Goal: Transaction & Acquisition: Subscribe to service/newsletter

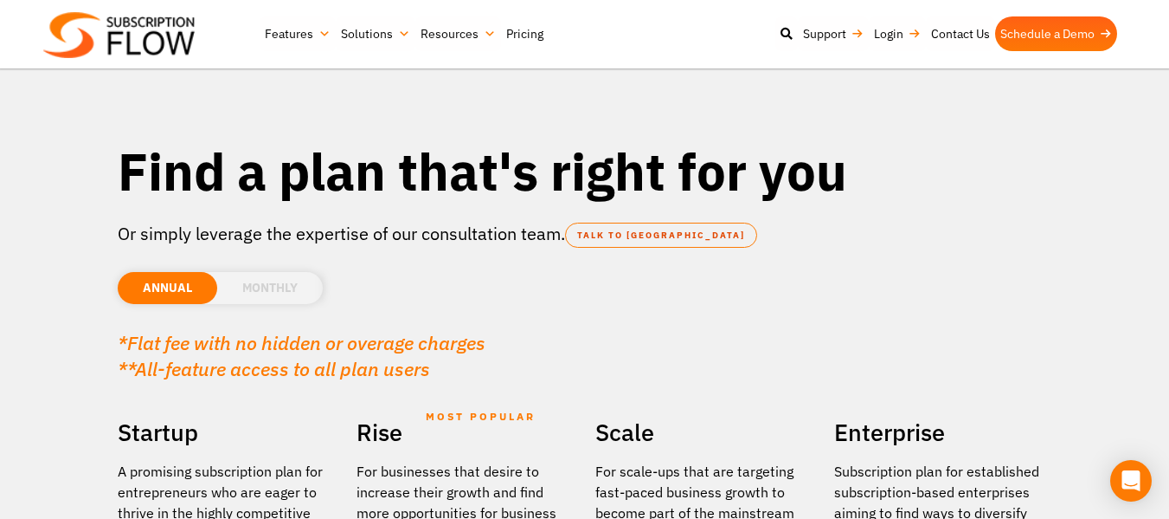
click at [60, 323] on section "Find a plan that's right for you Or simply leverage the expertise of our consul…" at bounding box center [584, 491] width 1169 height 983
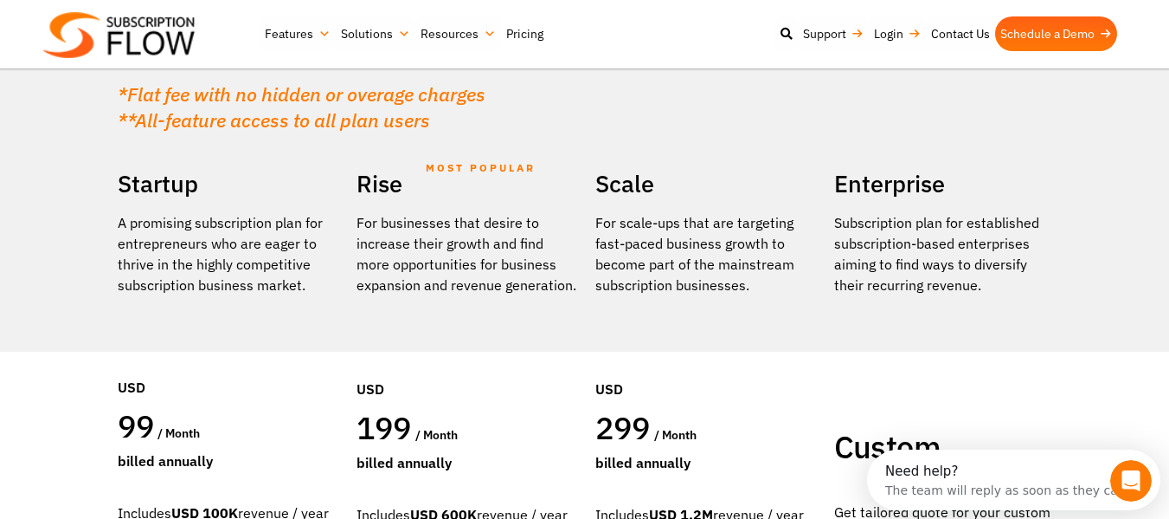
scroll to position [208, 0]
